Goal: Task Accomplishment & Management: Use online tool/utility

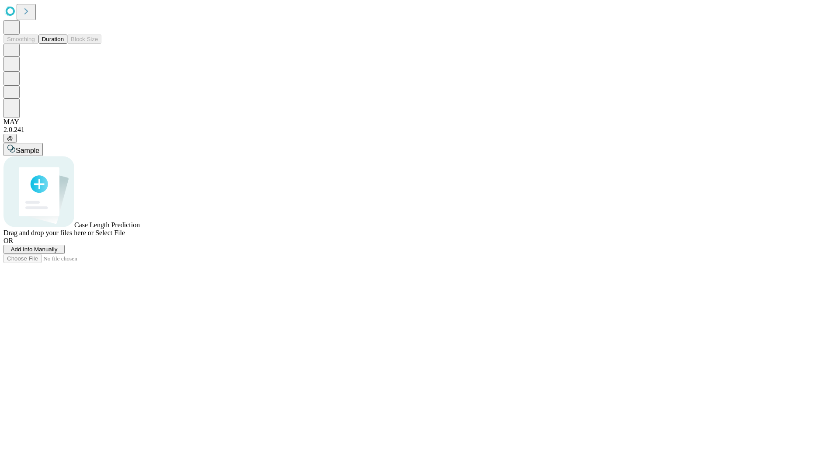
click at [64, 44] on button "Duration" at bounding box center [52, 39] width 29 height 9
click at [58, 253] on span "Add Info Manually" at bounding box center [34, 249] width 47 height 7
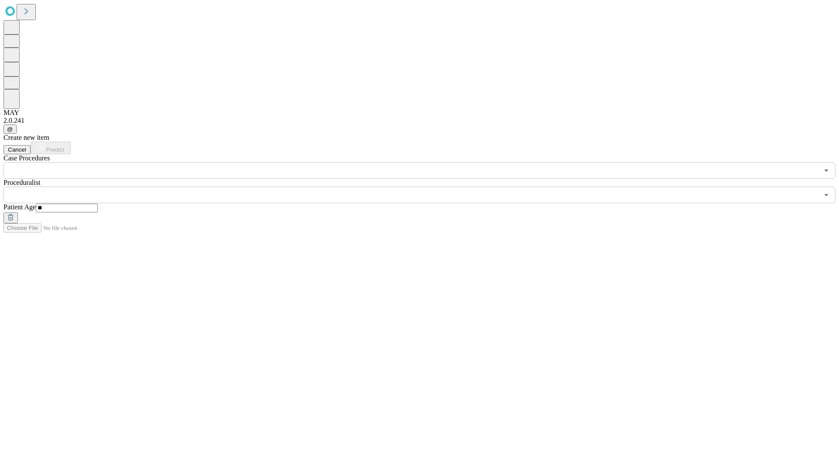
type input "**"
click at [426, 187] on input "text" at bounding box center [410, 195] width 815 height 17
